Goal: Information Seeking & Learning: Learn about a topic

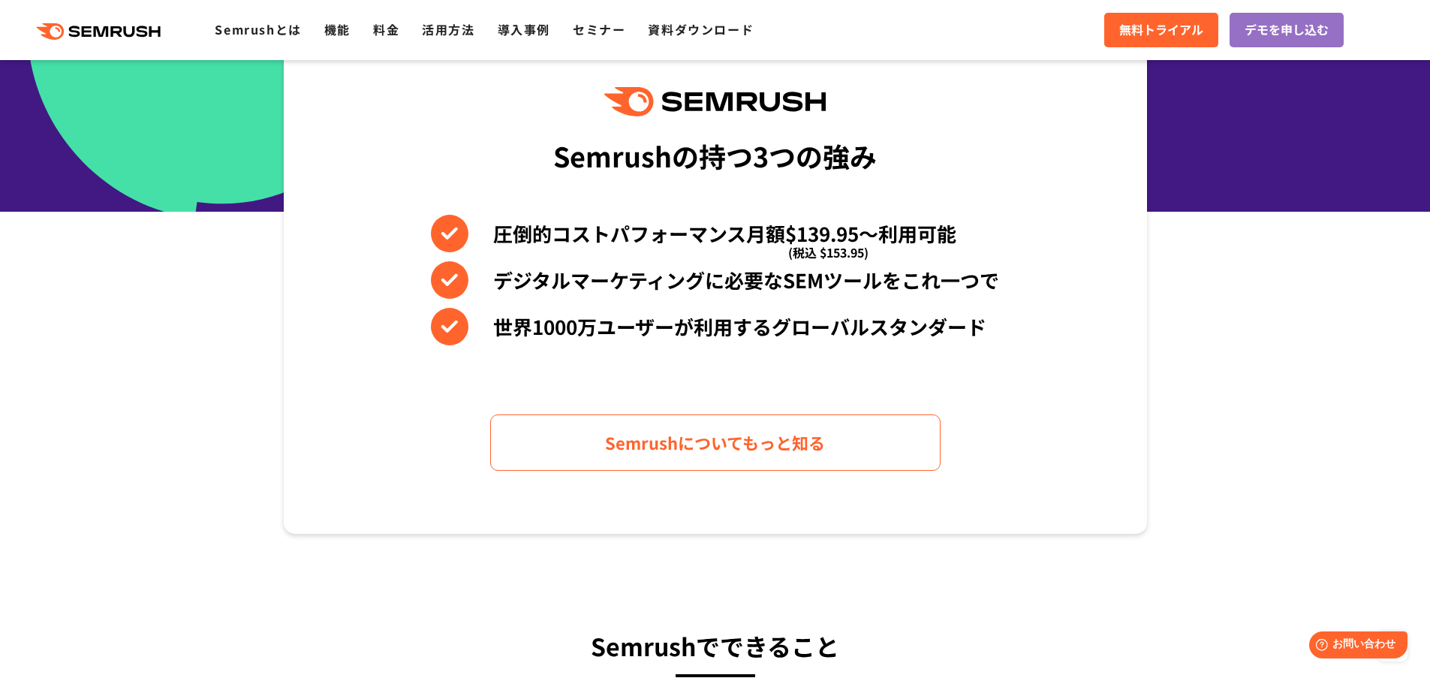
scroll to position [125, 0]
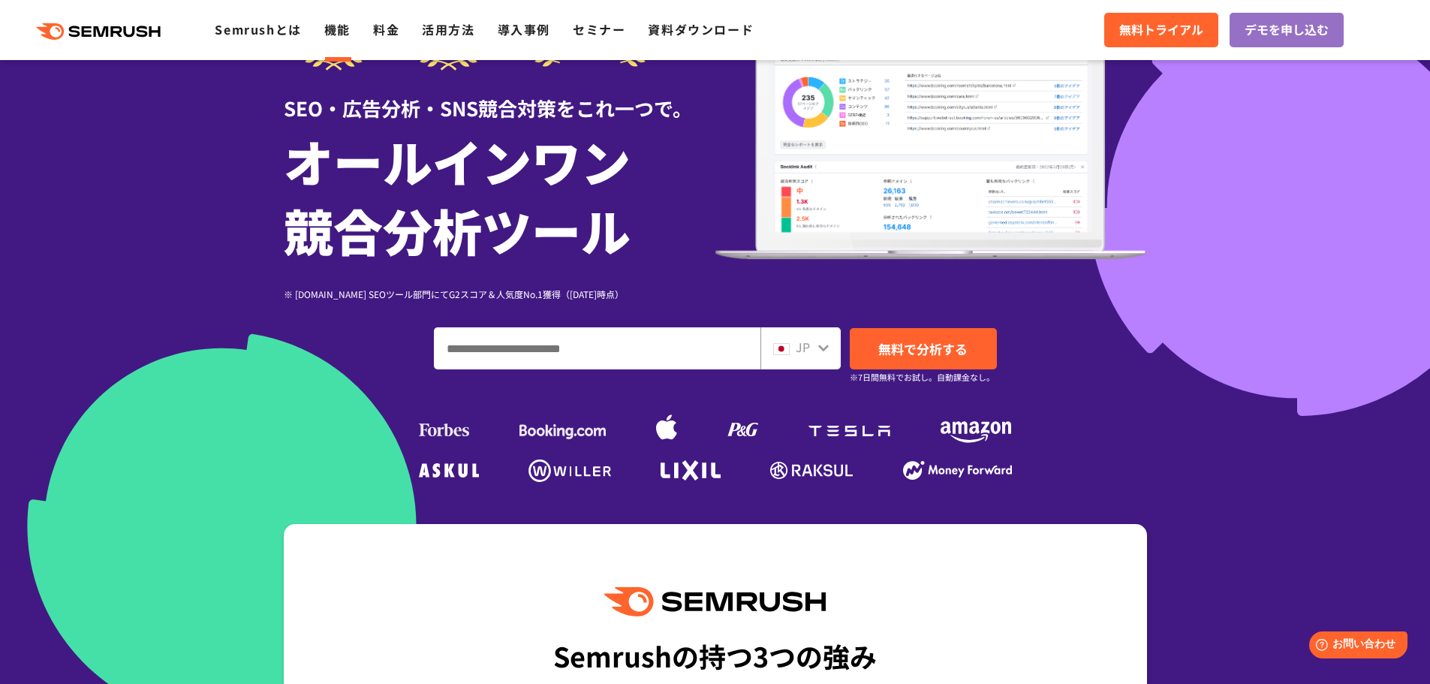
click at [340, 21] on link "機能" at bounding box center [337, 29] width 26 height 18
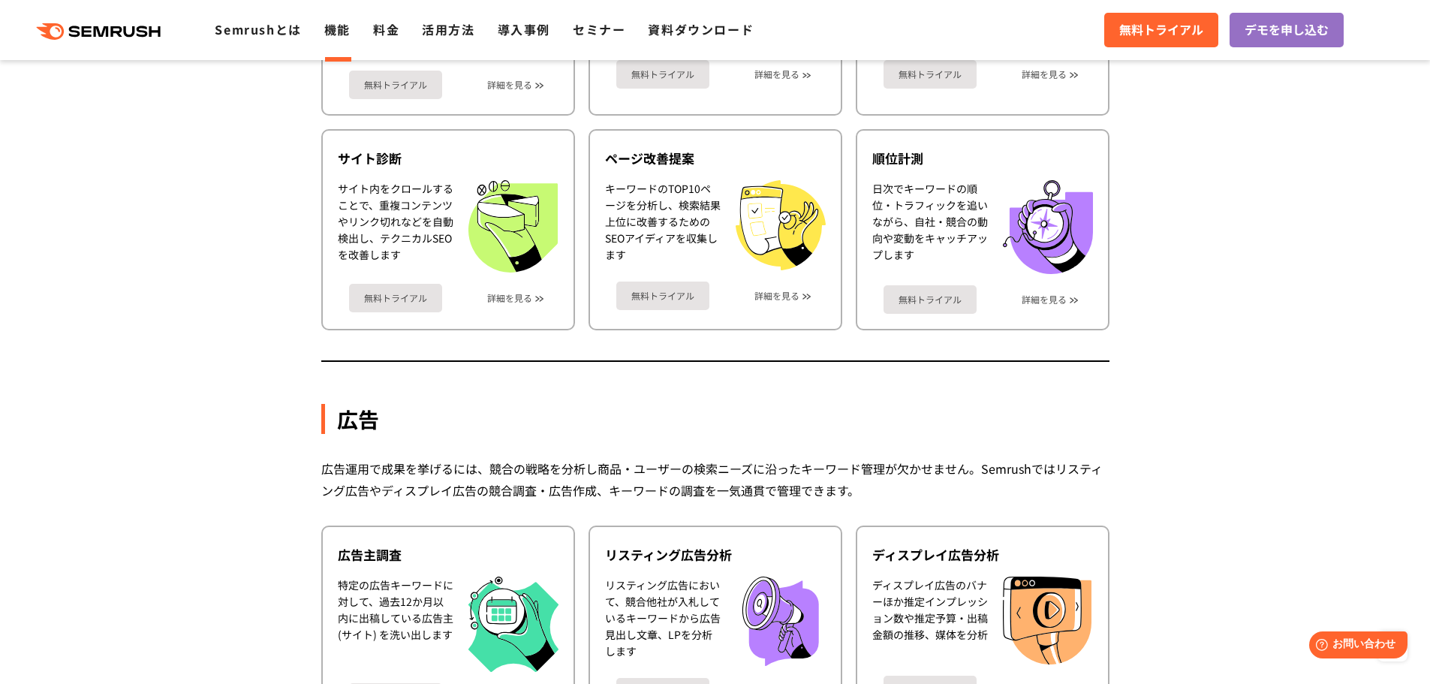
scroll to position [501, 0]
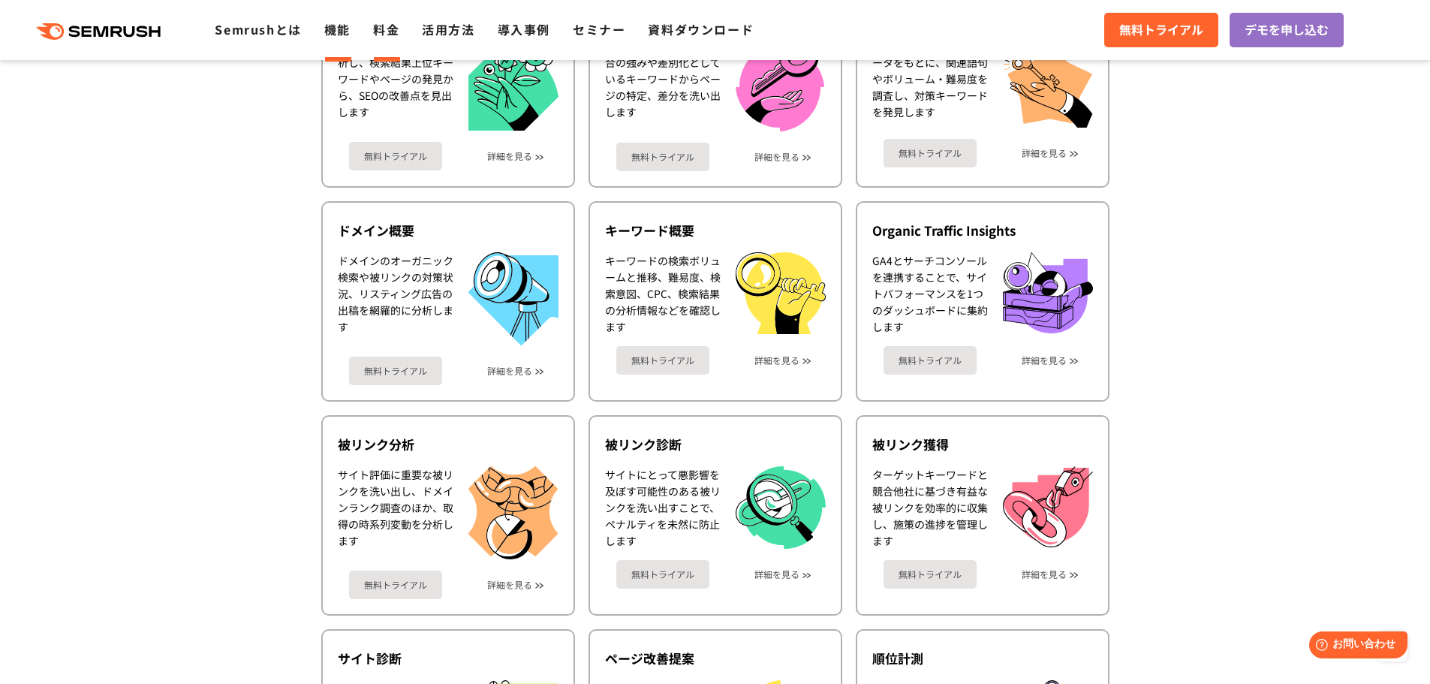
click at [395, 33] on link "料金" at bounding box center [386, 29] width 26 height 18
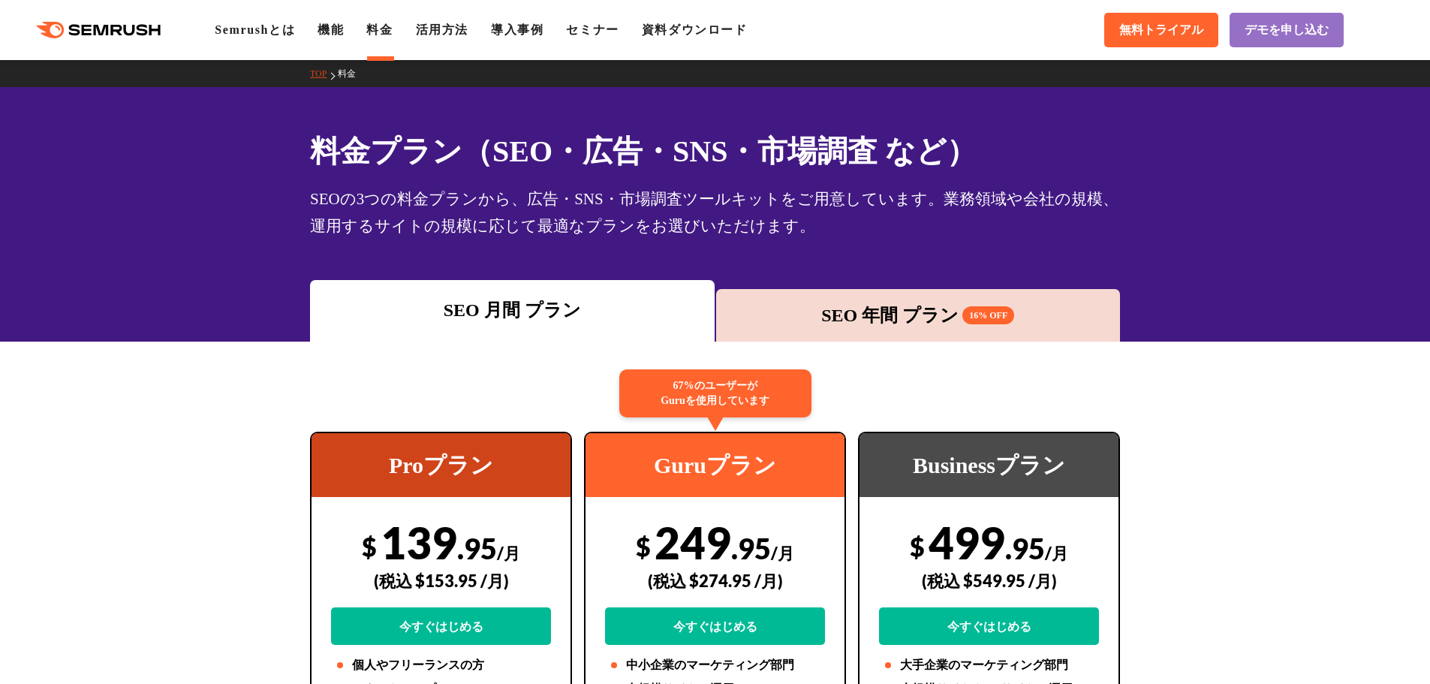
click at [1043, 302] on div "SEO 年間 プラン 16% OFF" at bounding box center [919, 315] width 390 height 27
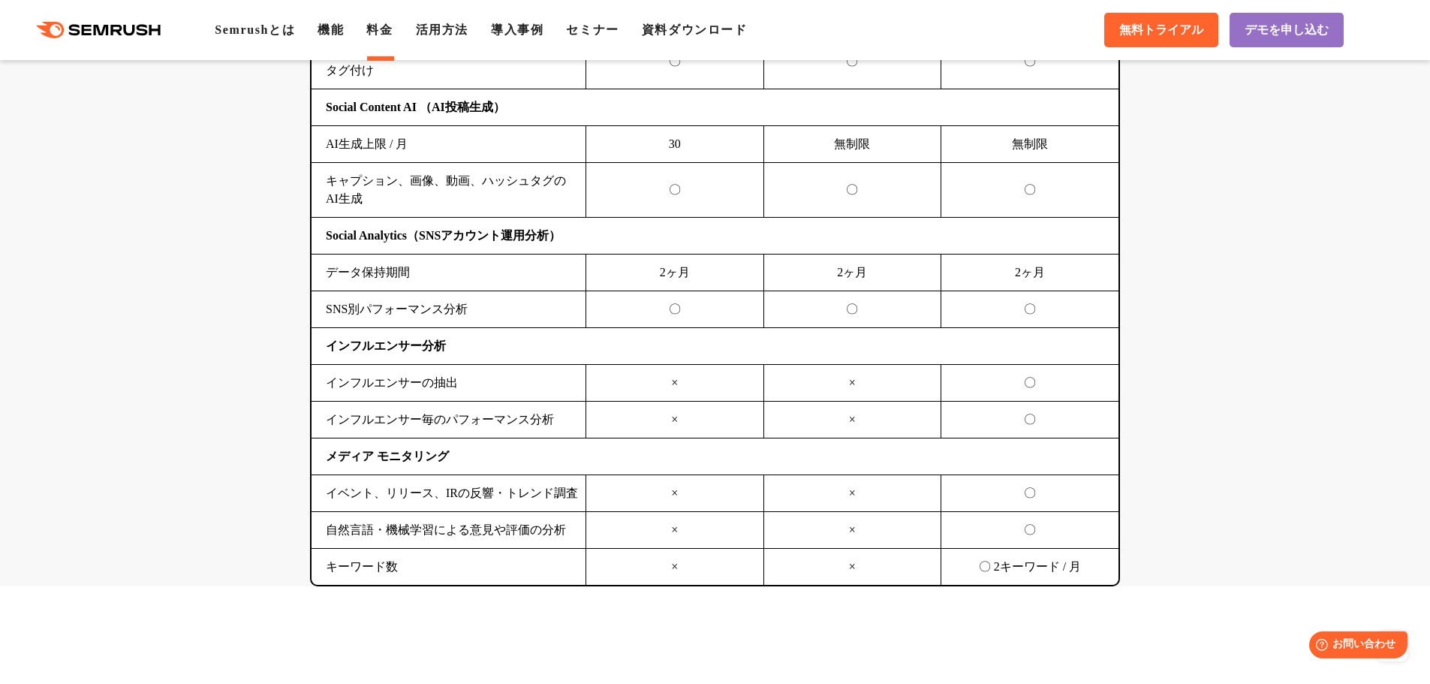
scroll to position [4129, 0]
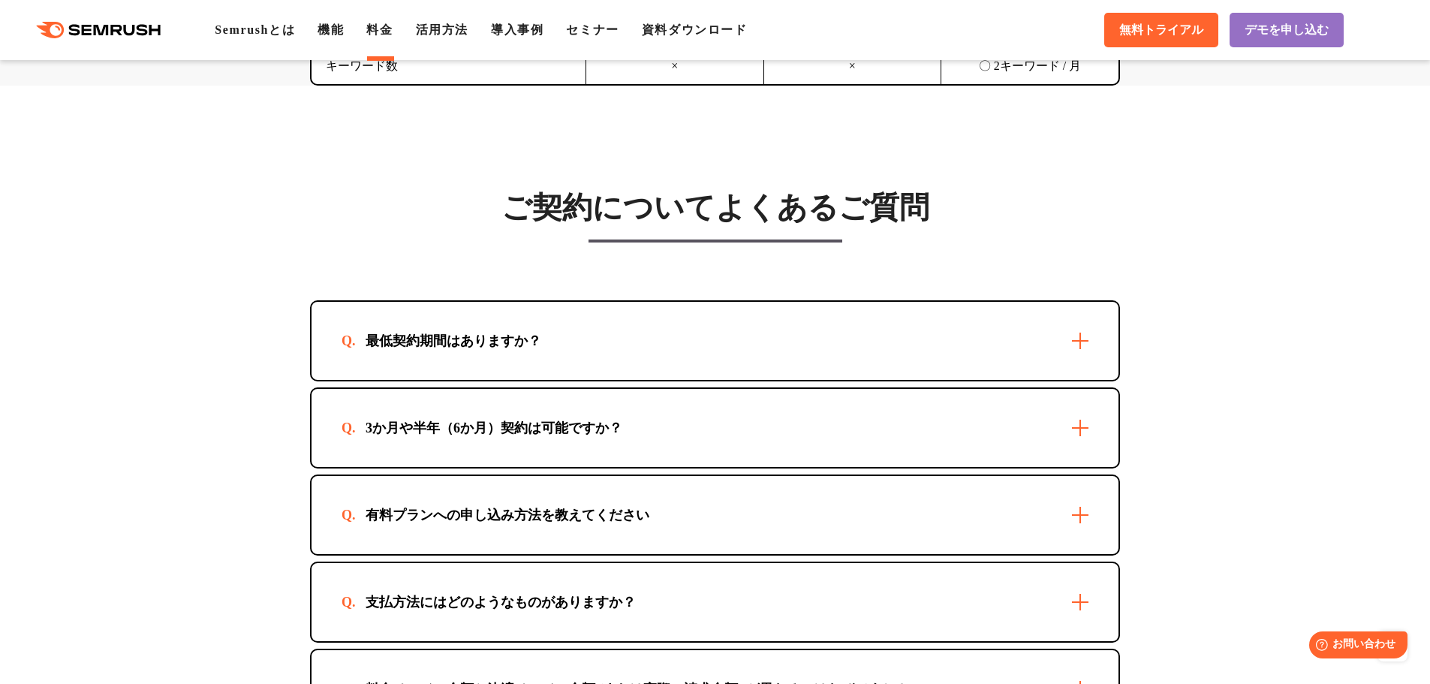
click at [724, 342] on div "最低契約期間はありますか？" at bounding box center [715, 341] width 807 height 78
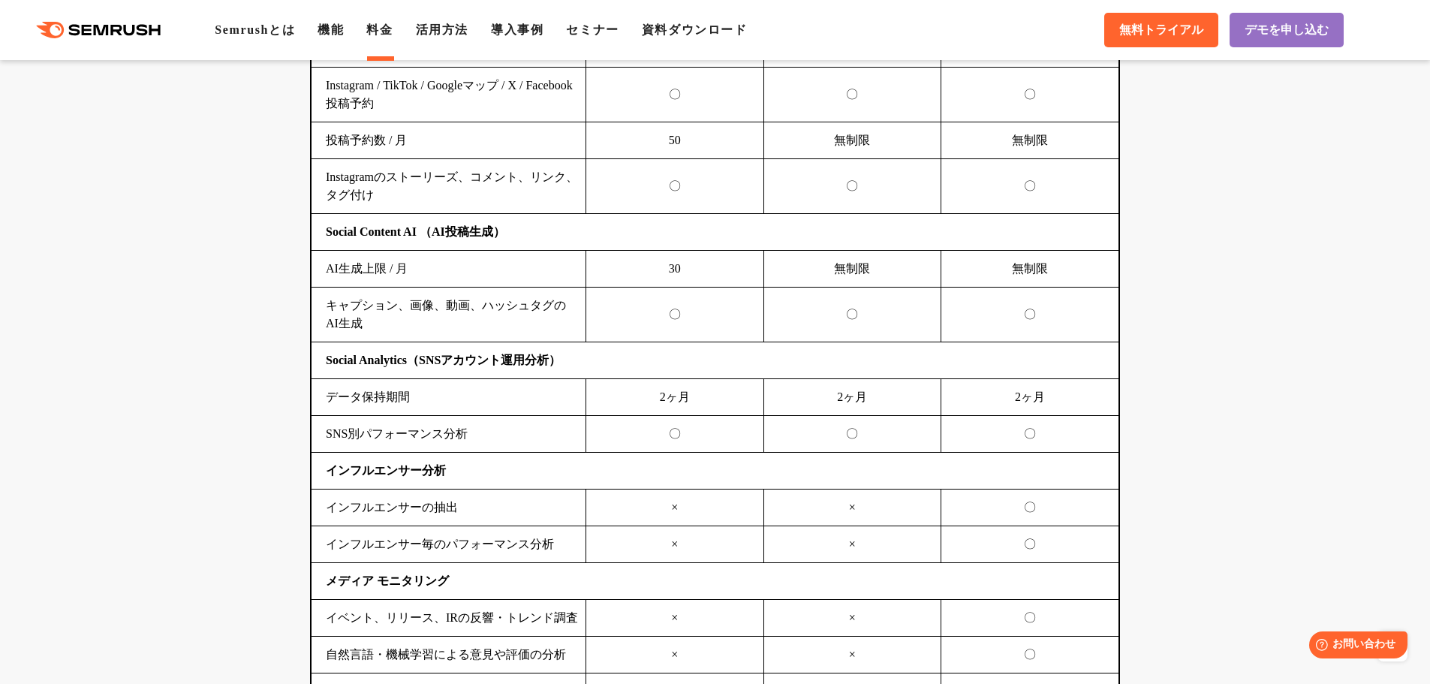
scroll to position [3003, 0]
